Goal: Task Accomplishment & Management: Use online tool/utility

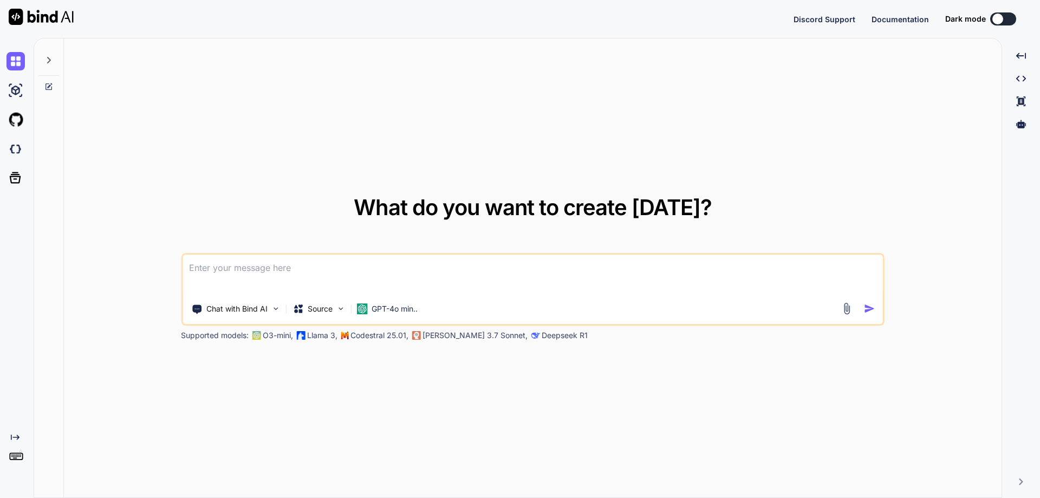
type textarea "x"
click at [17, 456] on img at bounding box center [15, 460] width 18 height 18
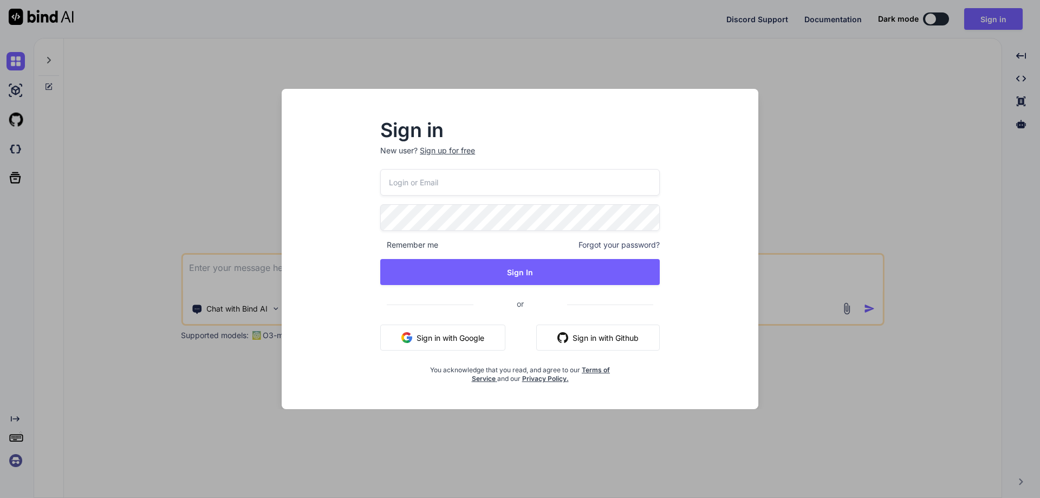
click at [444, 336] on button "Sign in with Google" at bounding box center [442, 337] width 125 height 26
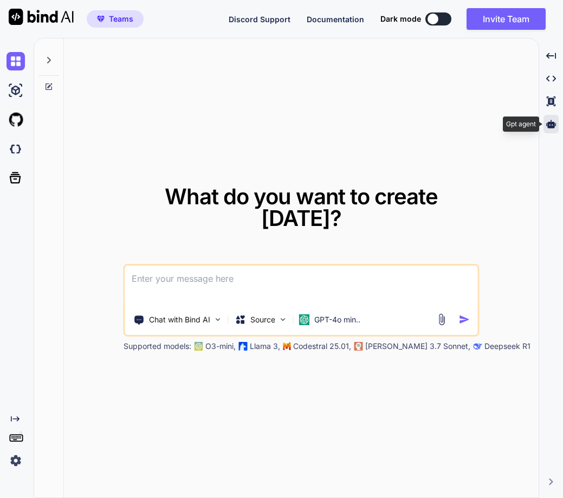
click at [549, 123] on icon at bounding box center [551, 124] width 10 height 8
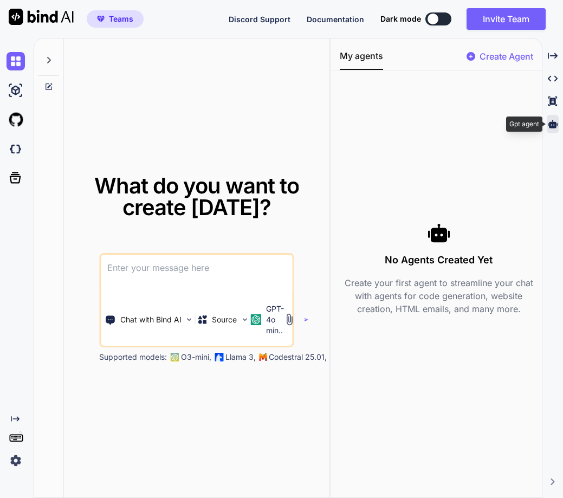
click at [555, 128] on icon at bounding box center [553, 124] width 10 height 10
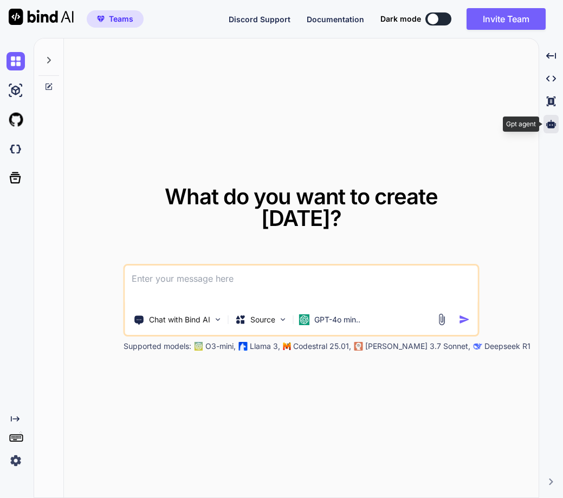
click at [555, 128] on icon at bounding box center [551, 124] width 10 height 10
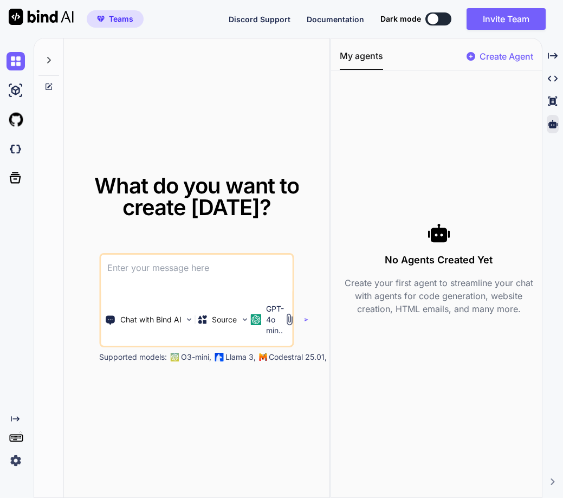
click at [48, 62] on icon at bounding box center [49, 60] width 4 height 6
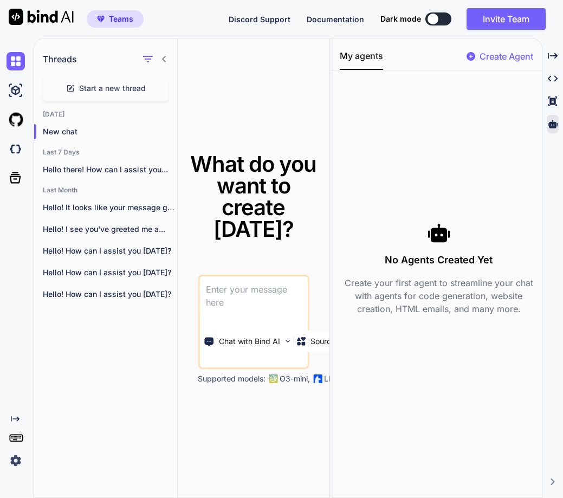
click at [9, 463] on img at bounding box center [15, 460] width 18 height 18
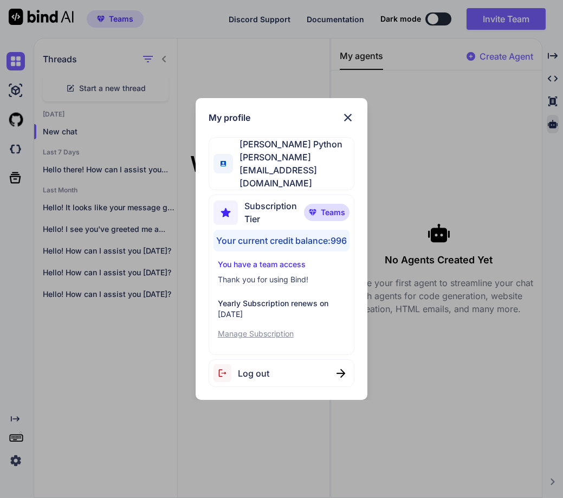
click at [249, 461] on div "My profile [PERSON_NAME] Python [PERSON_NAME][EMAIL_ADDRESS][DOMAIN_NAME] Subsc…" at bounding box center [281, 249] width 563 height 498
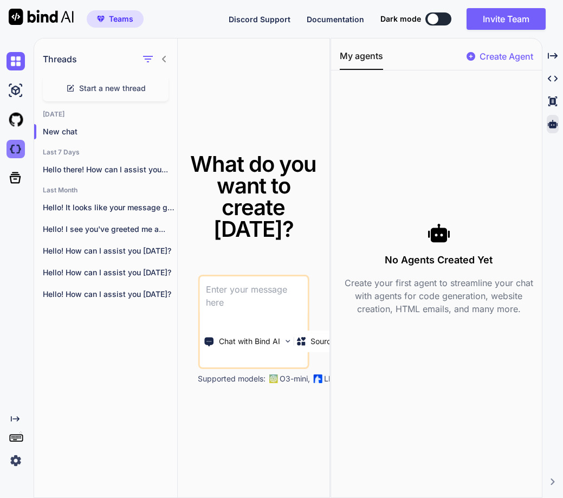
click at [19, 151] on img at bounding box center [15, 149] width 18 height 18
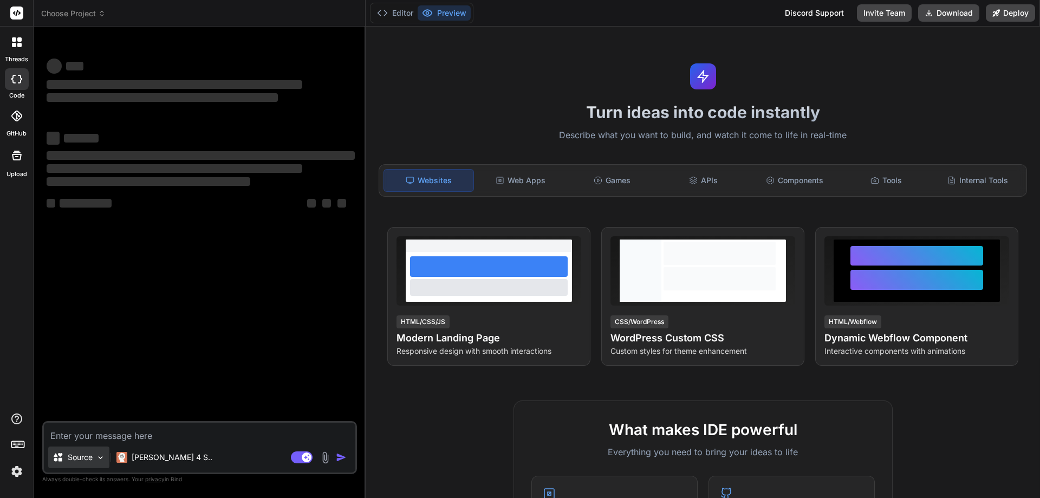
click at [88, 461] on p "Source" at bounding box center [80, 457] width 25 height 11
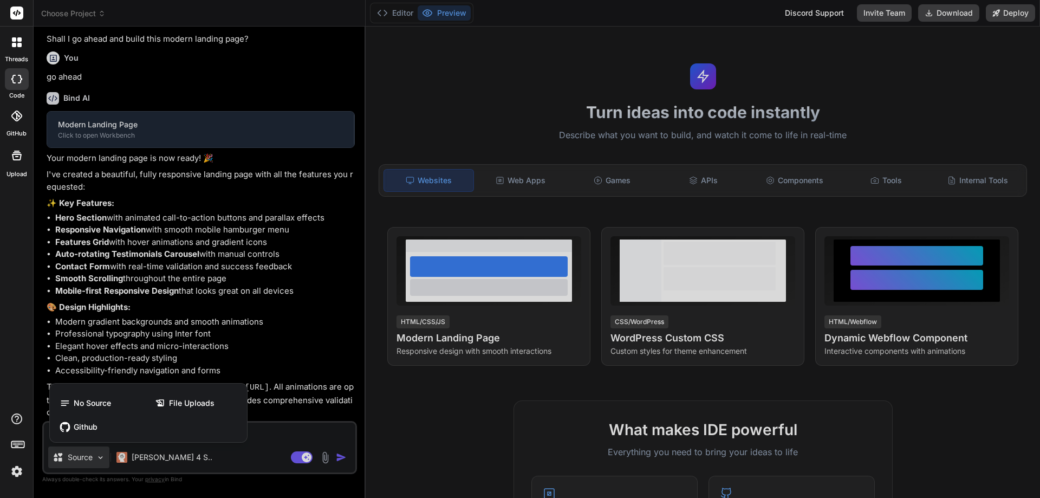
scroll to position [298, 0]
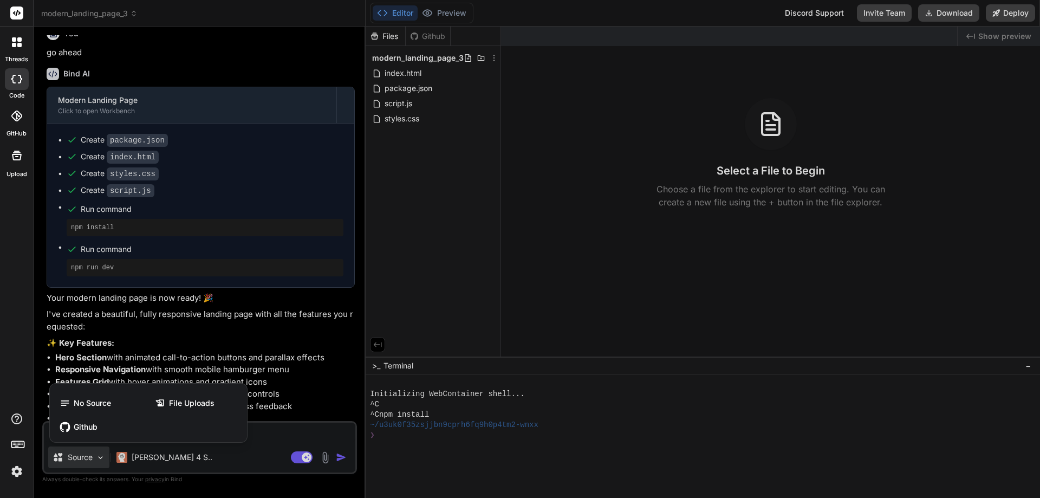
click at [1, 346] on div "threads code GitHub Upload" at bounding box center [17, 249] width 34 height 498
click at [18, 119] on icon at bounding box center [16, 115] width 11 height 11
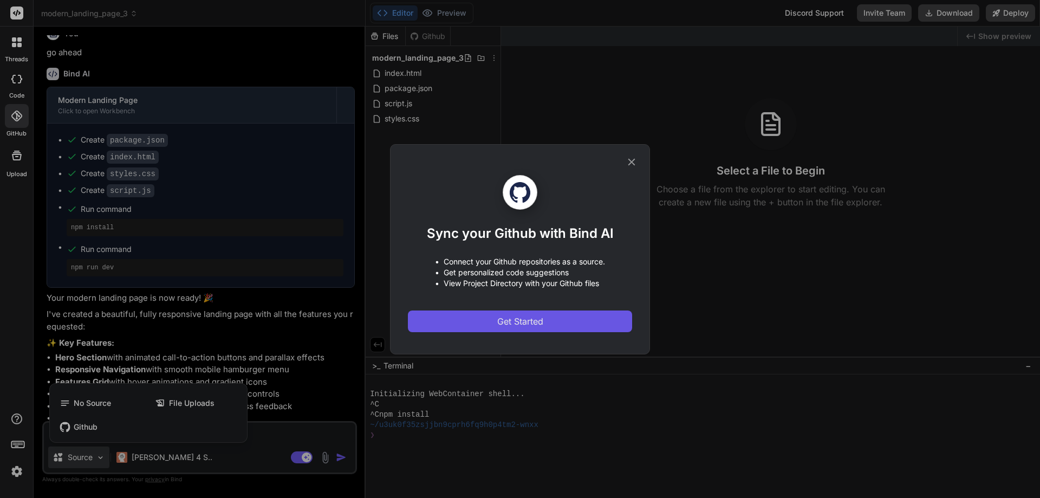
click at [517, 324] on span "Get Started" at bounding box center [520, 321] width 46 height 13
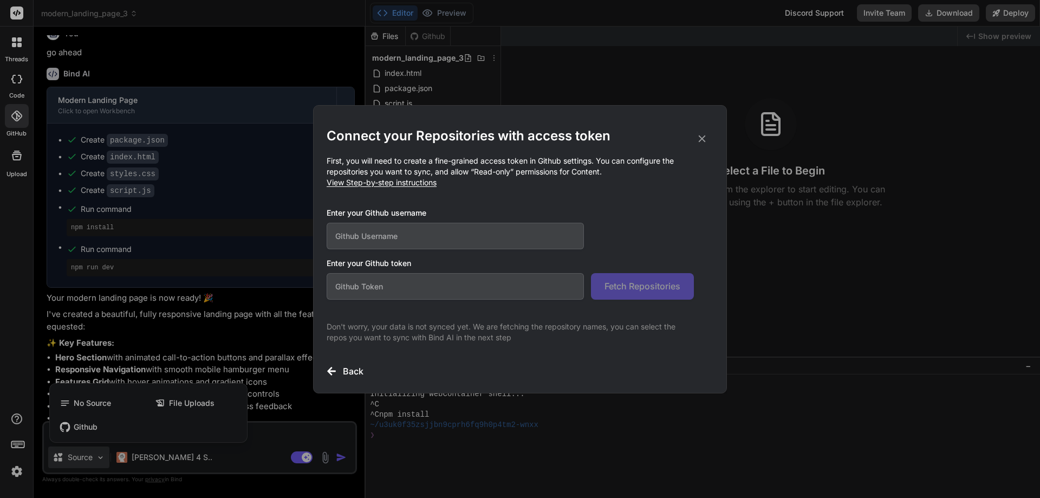
click at [357, 369] on h3 "Back" at bounding box center [353, 371] width 21 height 13
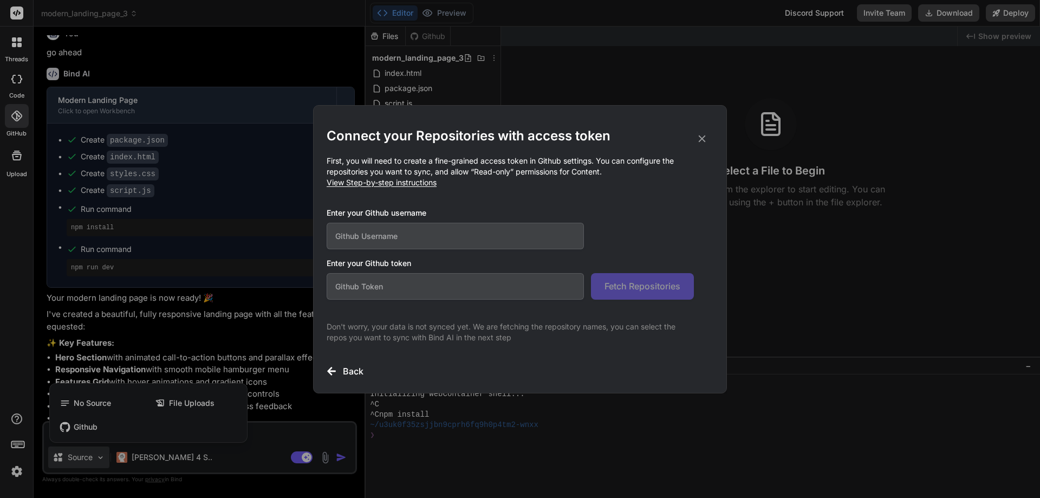
click at [357, 369] on h3 "Back" at bounding box center [353, 371] width 21 height 13
click at [340, 369] on div "Back" at bounding box center [520, 371] width 387 height 13
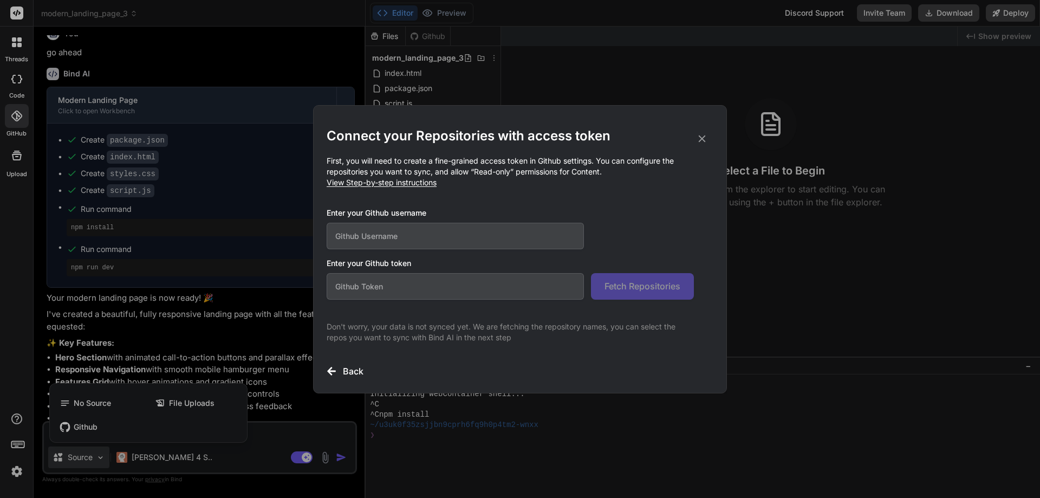
click at [698, 139] on icon at bounding box center [702, 139] width 12 height 12
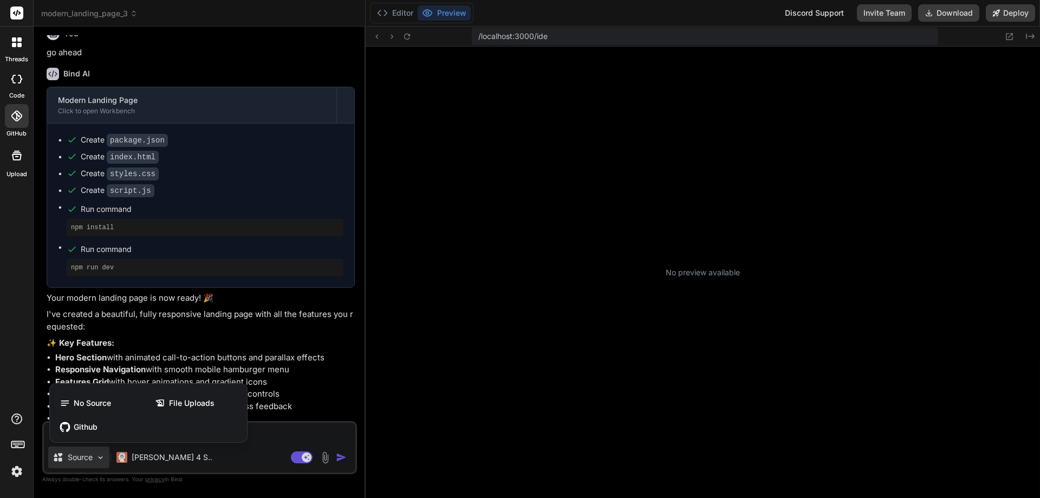
type textarea "x"
